Goal: Check status: Check status

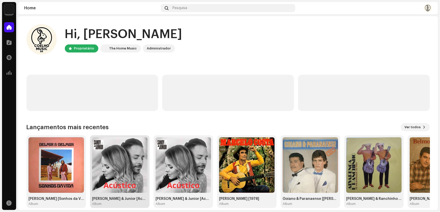
scroll to position [6, 0]
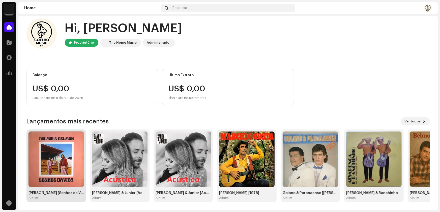
click at [59, 164] on img at bounding box center [57, 159] width 56 height 56
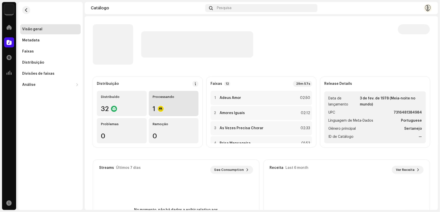
click at [168, 95] on div "Processando" at bounding box center [174, 97] width 42 height 4
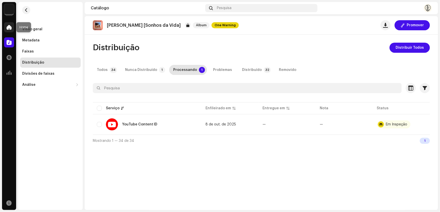
click at [7, 28] on span at bounding box center [9, 27] width 5 height 4
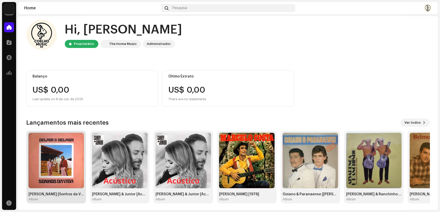
scroll to position [6, 0]
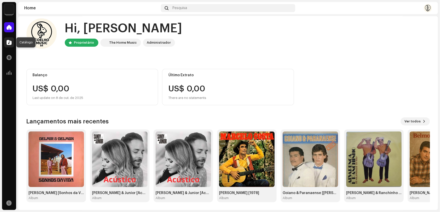
click at [7, 42] on span at bounding box center [9, 42] width 5 height 4
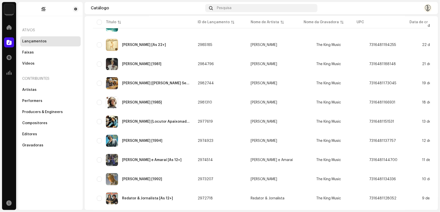
scroll to position [341, 0]
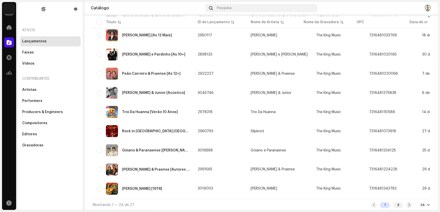
click at [427, 203] on div at bounding box center [428, 205] width 3 height 4
click at [397, 202] on div "2" at bounding box center [398, 205] width 10 height 6
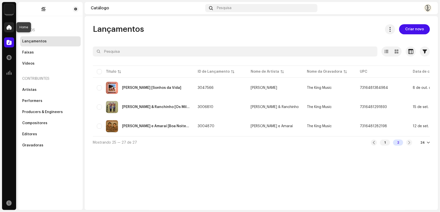
click at [8, 28] on span at bounding box center [9, 27] width 5 height 4
